Goal: Find specific page/section: Find specific page/section

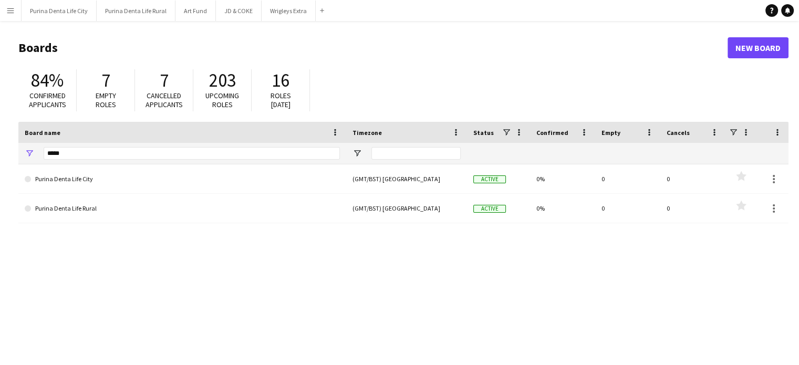
click at [16, 14] on button "Menu" at bounding box center [10, 10] width 21 height 21
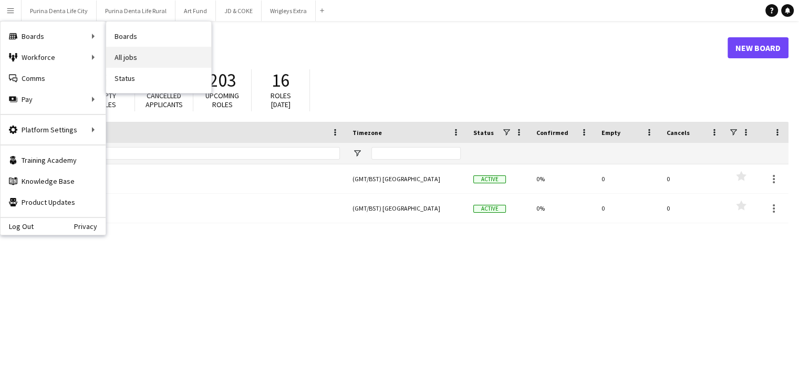
click at [126, 54] on link "All jobs" at bounding box center [158, 57] width 105 height 21
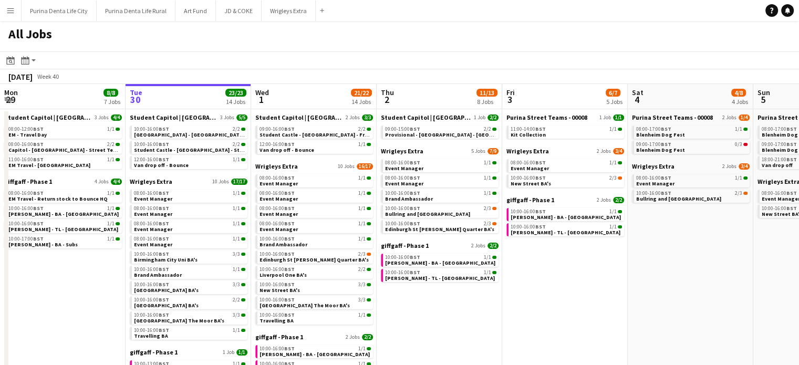
click at [18, 13] on button "Menu" at bounding box center [10, 10] width 21 height 21
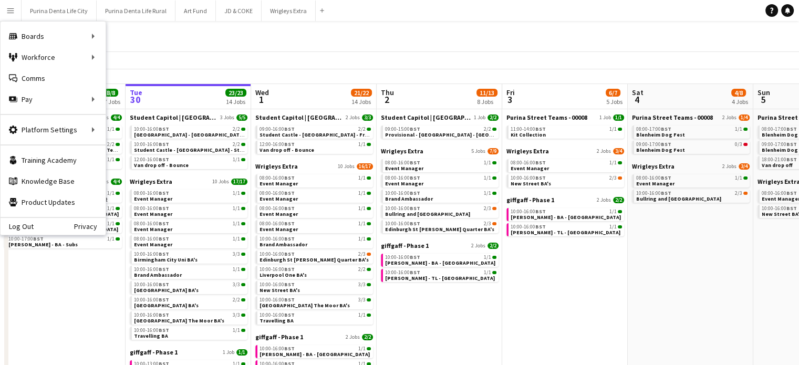
click at [352, 56] on app-toolbar "Date picker SEP 2025 SEP 2025 Monday M Tuesday T Wednesday W Thursday T Friday …" at bounding box center [399, 60] width 799 height 18
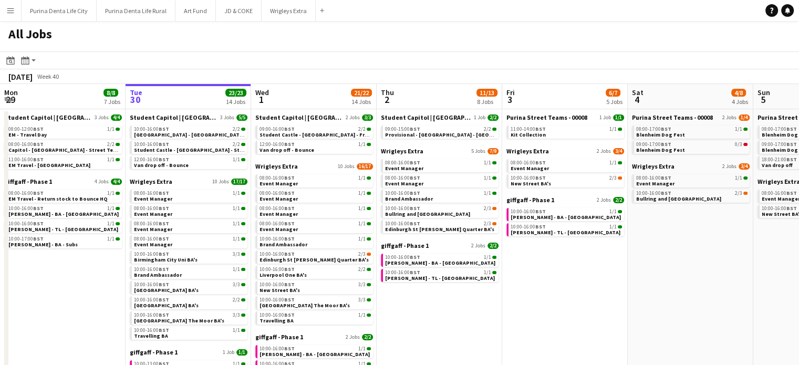
click at [4, 19] on button "Menu" at bounding box center [10, 10] width 21 height 21
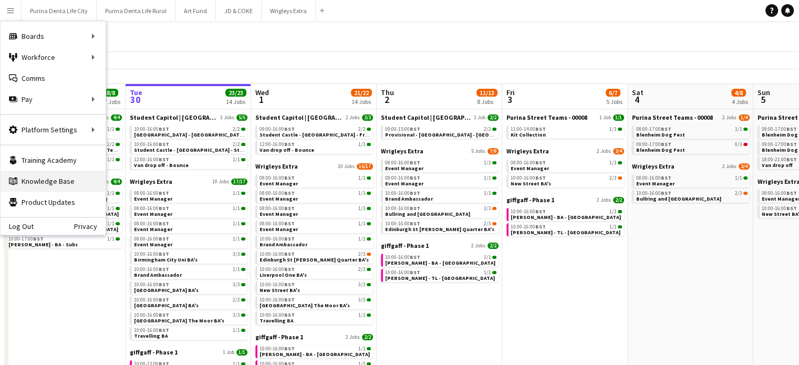
click at [61, 178] on link "Knowledge Base Knowledge Base" at bounding box center [53, 181] width 105 height 21
click at [588, 308] on app-date-cell "Purina Street Teams - 00008 1 Job 1/1 11:00-14:00 BST 1/1 Kit Collection Wrigle…" at bounding box center [565, 304] width 126 height 391
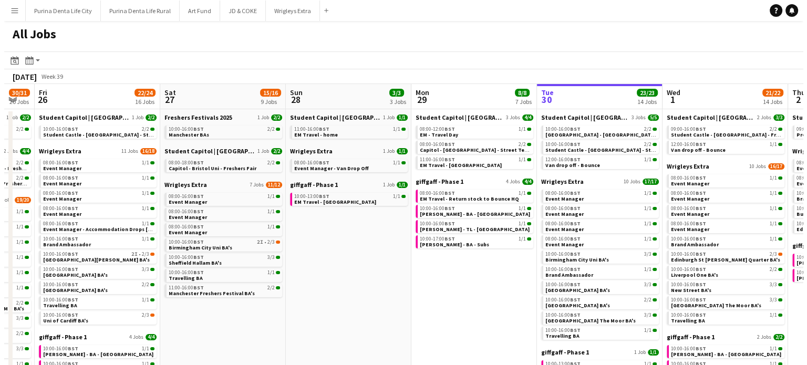
scroll to position [0, 292]
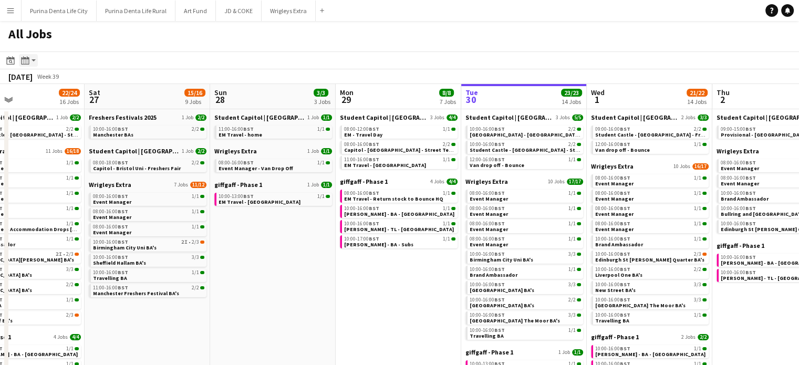
click at [35, 58] on app-action-btn "Month view / Day view" at bounding box center [28, 60] width 19 height 13
click at [42, 119] on link "Month view" at bounding box center [57, 116] width 58 height 9
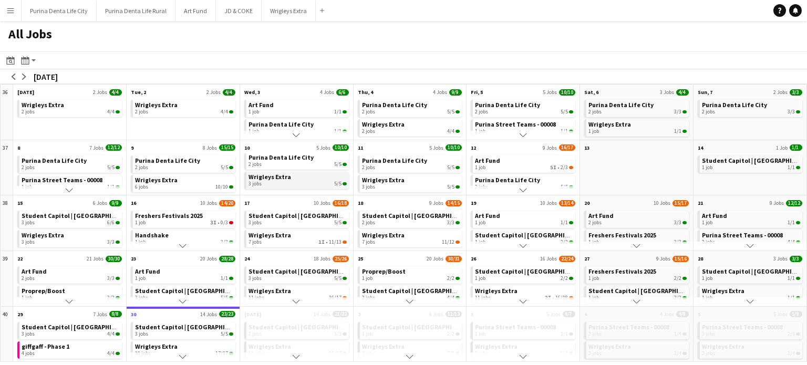
scroll to position [0, 0]
click at [294, 300] on app-icon "Scroll down" at bounding box center [296, 301] width 7 height 7
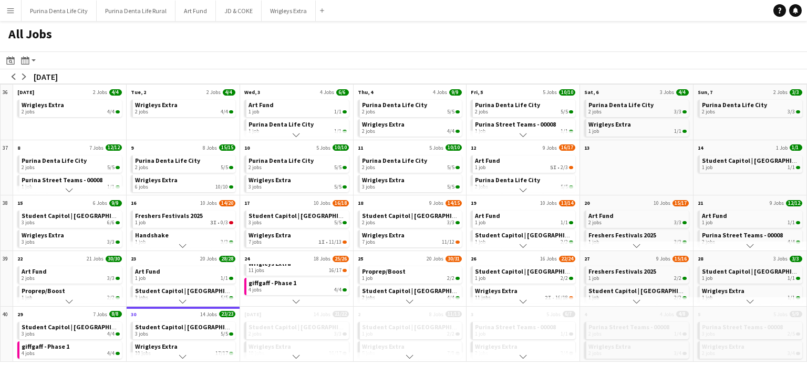
click at [296, 358] on app-icon "Scroll down" at bounding box center [296, 356] width 7 height 7
click at [12, 75] on app-icon "arrow-left" at bounding box center [14, 77] width 6 height 6
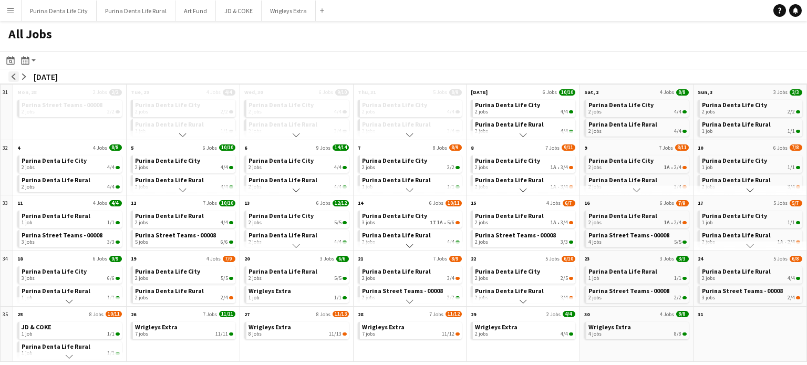
click at [12, 75] on app-icon "arrow-left" at bounding box center [14, 77] width 6 height 6
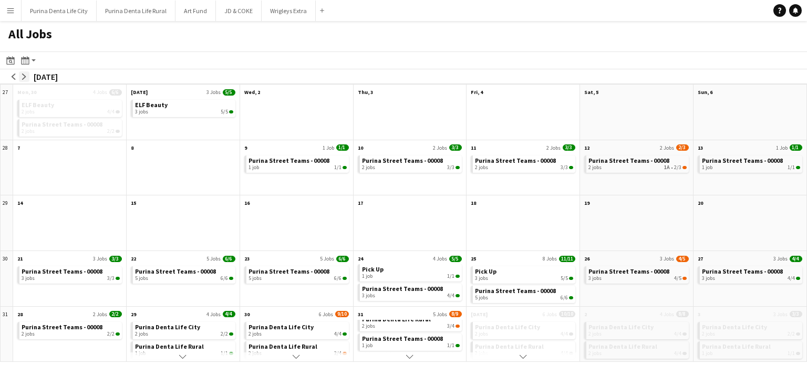
click at [24, 77] on app-icon "arrow-right" at bounding box center [24, 77] width 6 height 6
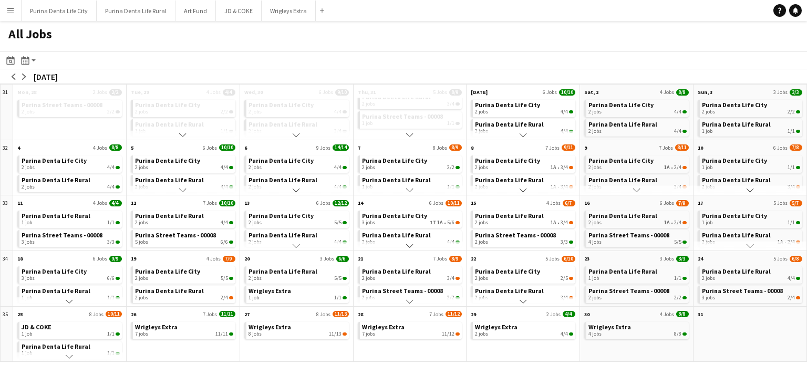
scroll to position [3, 0]
click at [231, 256] on span "7/9" at bounding box center [229, 259] width 13 height 6
click at [191, 275] on div "2 jobs 5/5" at bounding box center [184, 276] width 98 height 6
click at [176, 290] on span "Purina Denta Life Rural" at bounding box center [169, 288] width 69 height 8
click at [24, 75] on app-icon "arrow-right" at bounding box center [24, 77] width 6 height 6
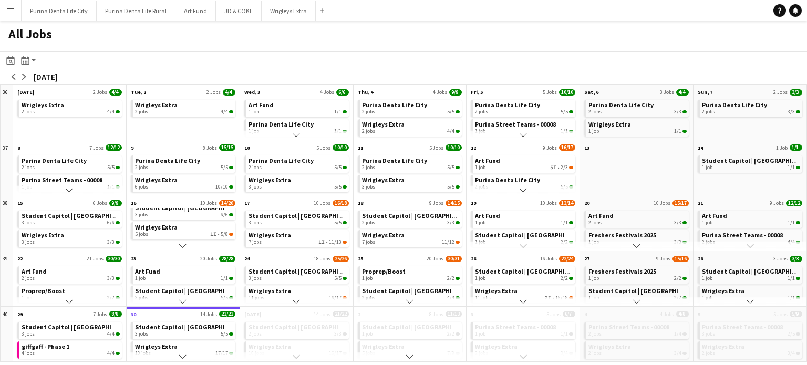
scroll to position [0, 0]
click at [12, 78] on app-icon "arrow-left" at bounding box center [14, 77] width 6 height 6
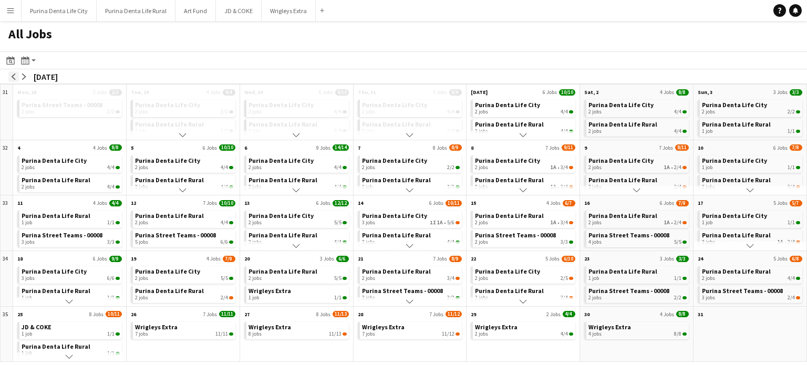
click at [12, 78] on app-icon "arrow-left" at bounding box center [14, 77] width 6 height 6
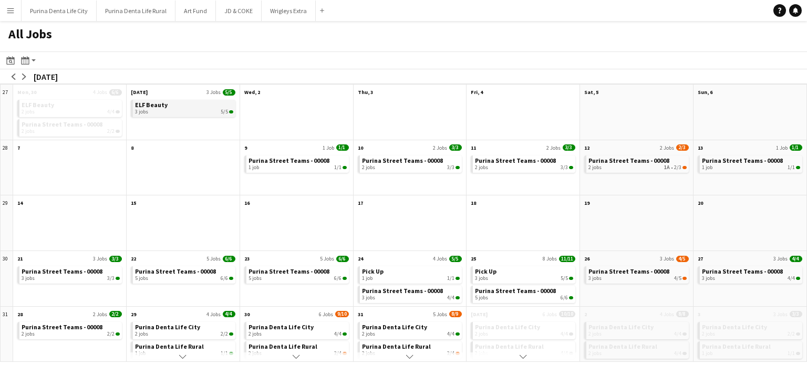
click at [171, 106] on link "ELF Beauty 3 jobs 5/5" at bounding box center [184, 107] width 98 height 15
click at [616, 145] on app-all-jobs-month-view-date-header "12 2 Jobs 2/3" at bounding box center [636, 146] width 113 height 13
click at [15, 7] on button "Menu" at bounding box center [10, 10] width 21 height 21
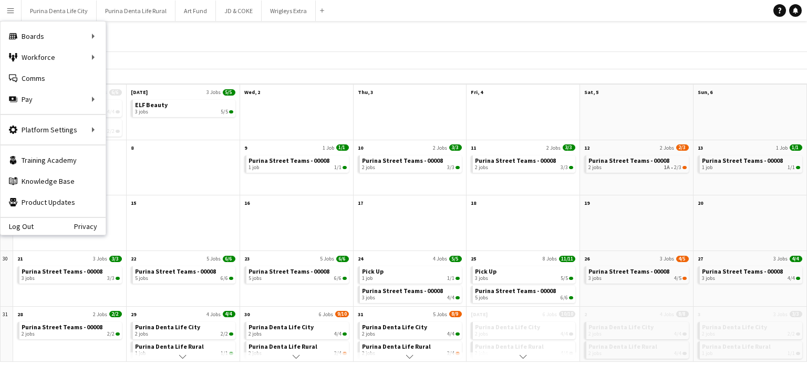
click at [313, 27] on div "All Jobs" at bounding box center [403, 36] width 807 height 30
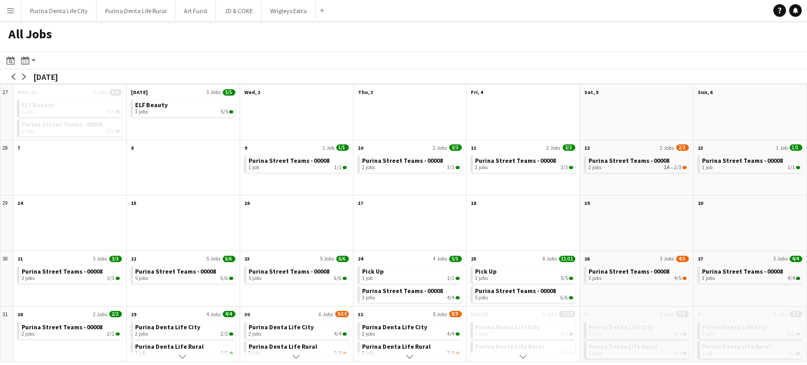
click at [141, 37] on div "All Jobs" at bounding box center [403, 36] width 807 height 30
click at [273, 164] on div "1 job 1/1" at bounding box center [298, 167] width 98 height 6
click at [344, 259] on span "6/6" at bounding box center [342, 259] width 13 height 6
click at [326, 302] on div "Purina Street Teams - 00008 5 jobs 6/6" at bounding box center [296, 285] width 113 height 42
drag, startPoint x: 254, startPoint y: 279, endPoint x: 255, endPoint y: 300, distance: 21.0
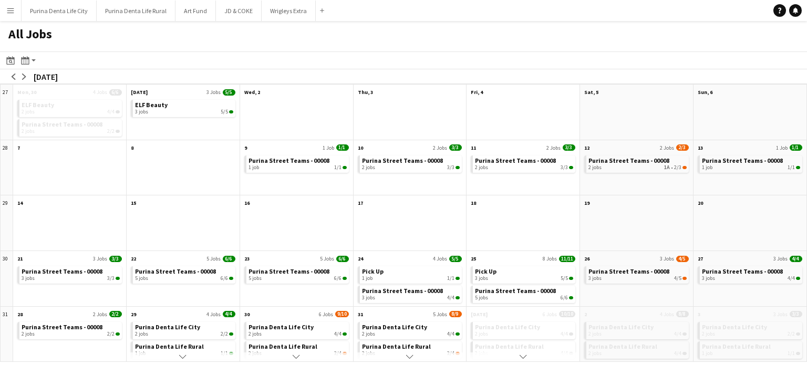
click at [255, 300] on div "Purina Street Teams - 00008 5 jobs 6/6" at bounding box center [296, 285] width 113 height 42
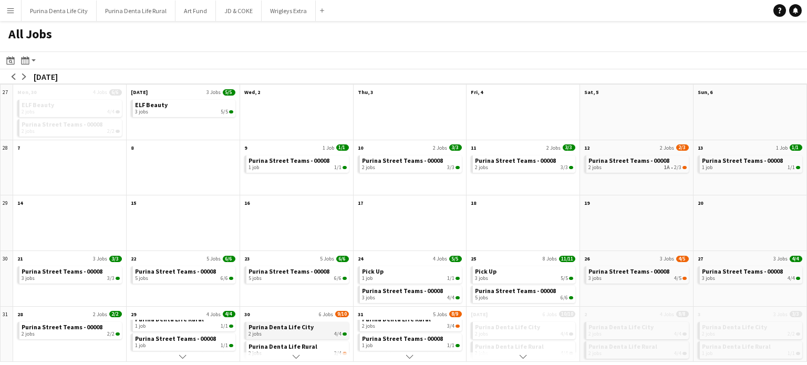
scroll to position [27, 0]
click at [23, 77] on app-icon "arrow-right" at bounding box center [24, 77] width 6 height 6
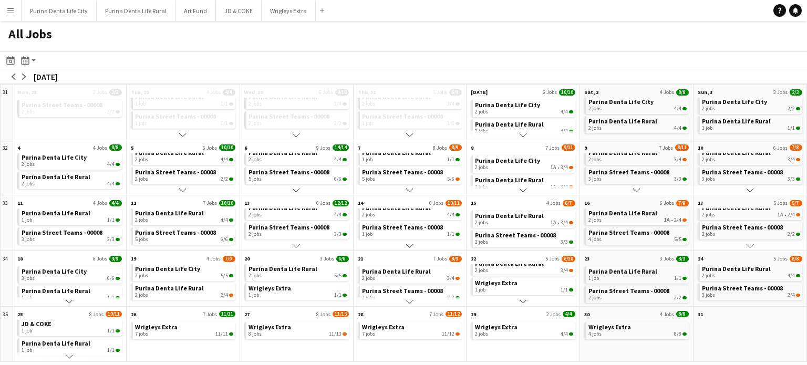
scroll to position [0, 0]
click at [162, 324] on span "Wrigleys Extra" at bounding box center [156, 327] width 43 height 8
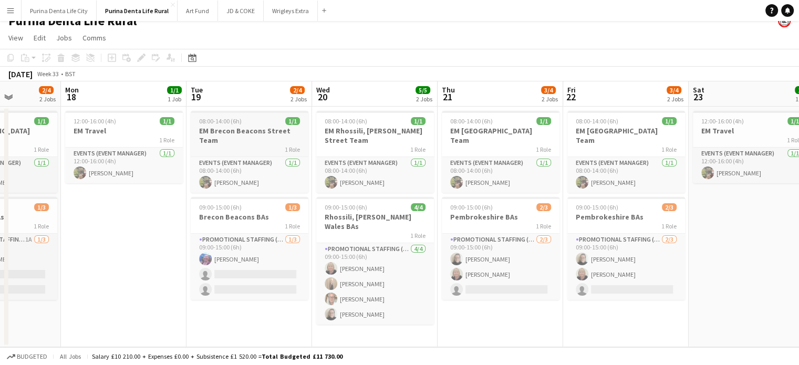
scroll to position [0, 443]
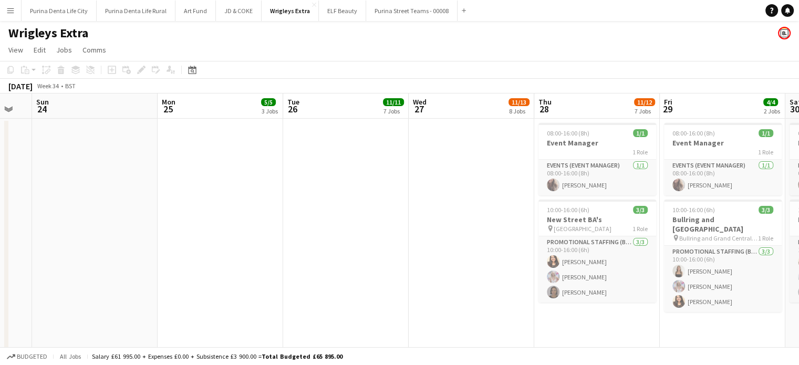
scroll to position [0, 347]
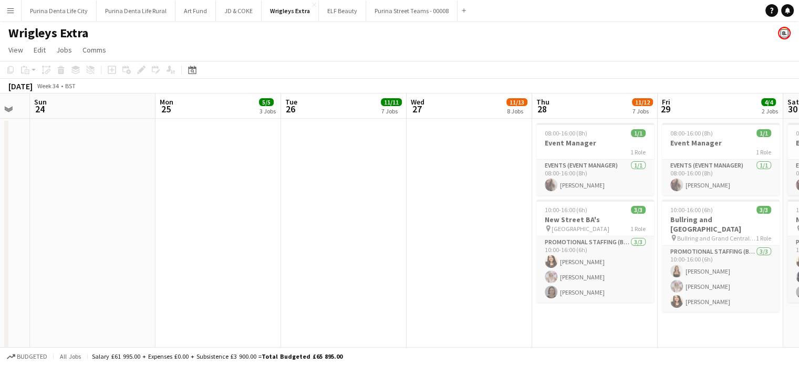
drag, startPoint x: 420, startPoint y: 118, endPoint x: 403, endPoint y: 99, distance: 25.7
click at [394, 102] on span "11/11" at bounding box center [391, 102] width 21 height 8
